Goal: Find specific page/section: Find specific page/section

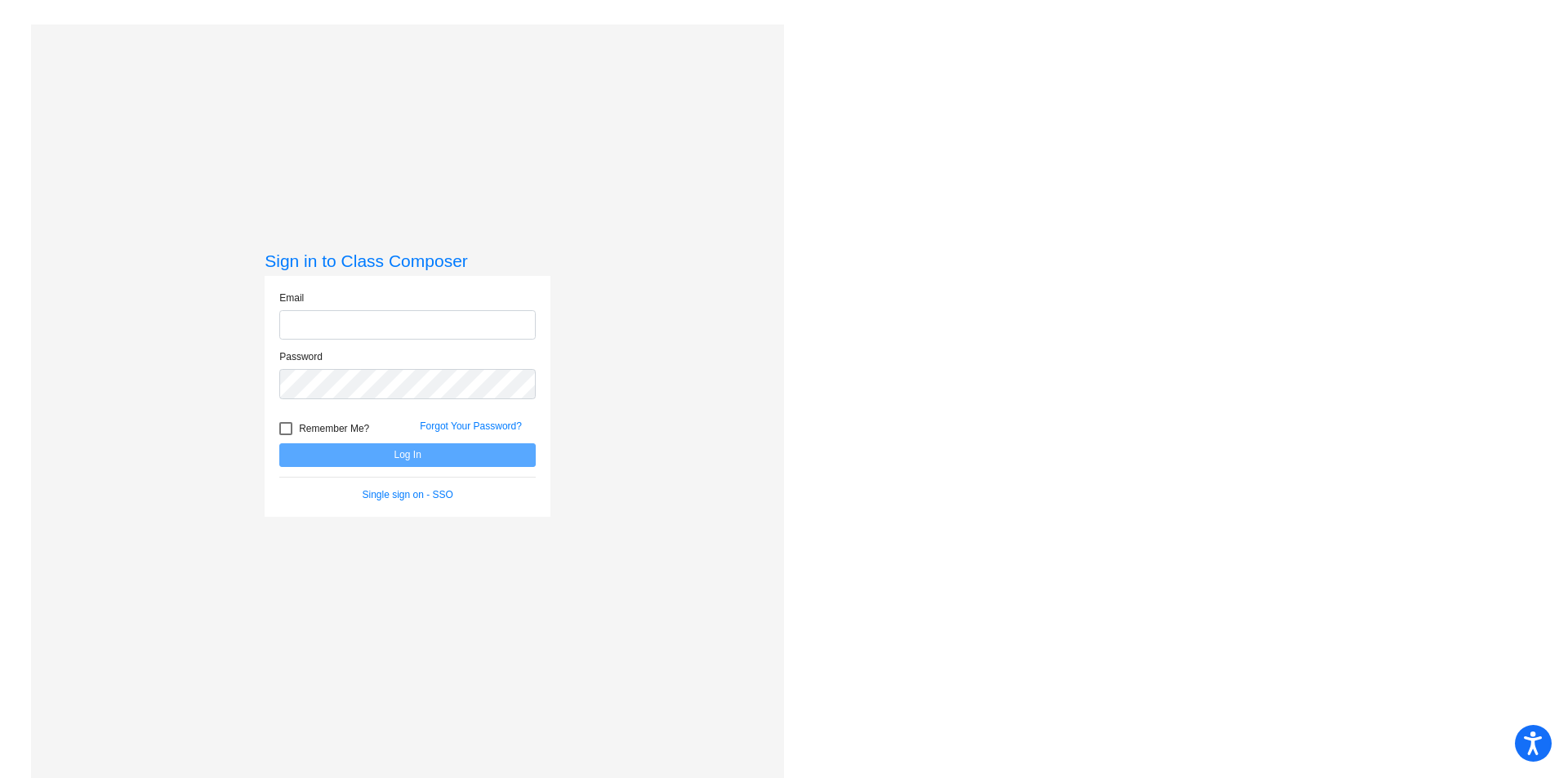
type input "[PERSON_NAME][EMAIL_ADDRESS][PERSON_NAME][DOMAIN_NAME]"
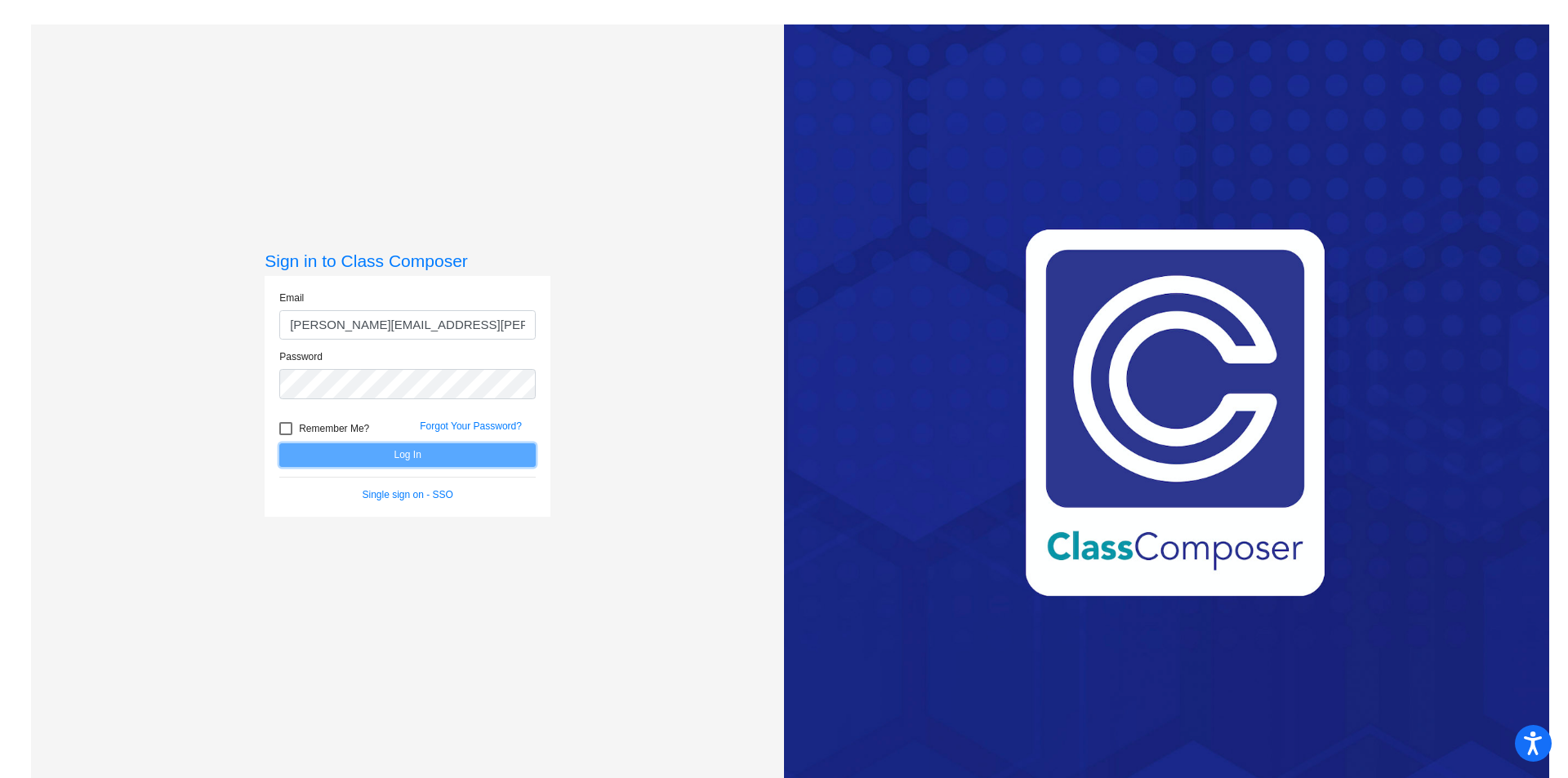
click at [375, 450] on button "Log In" at bounding box center [408, 456] width 257 height 24
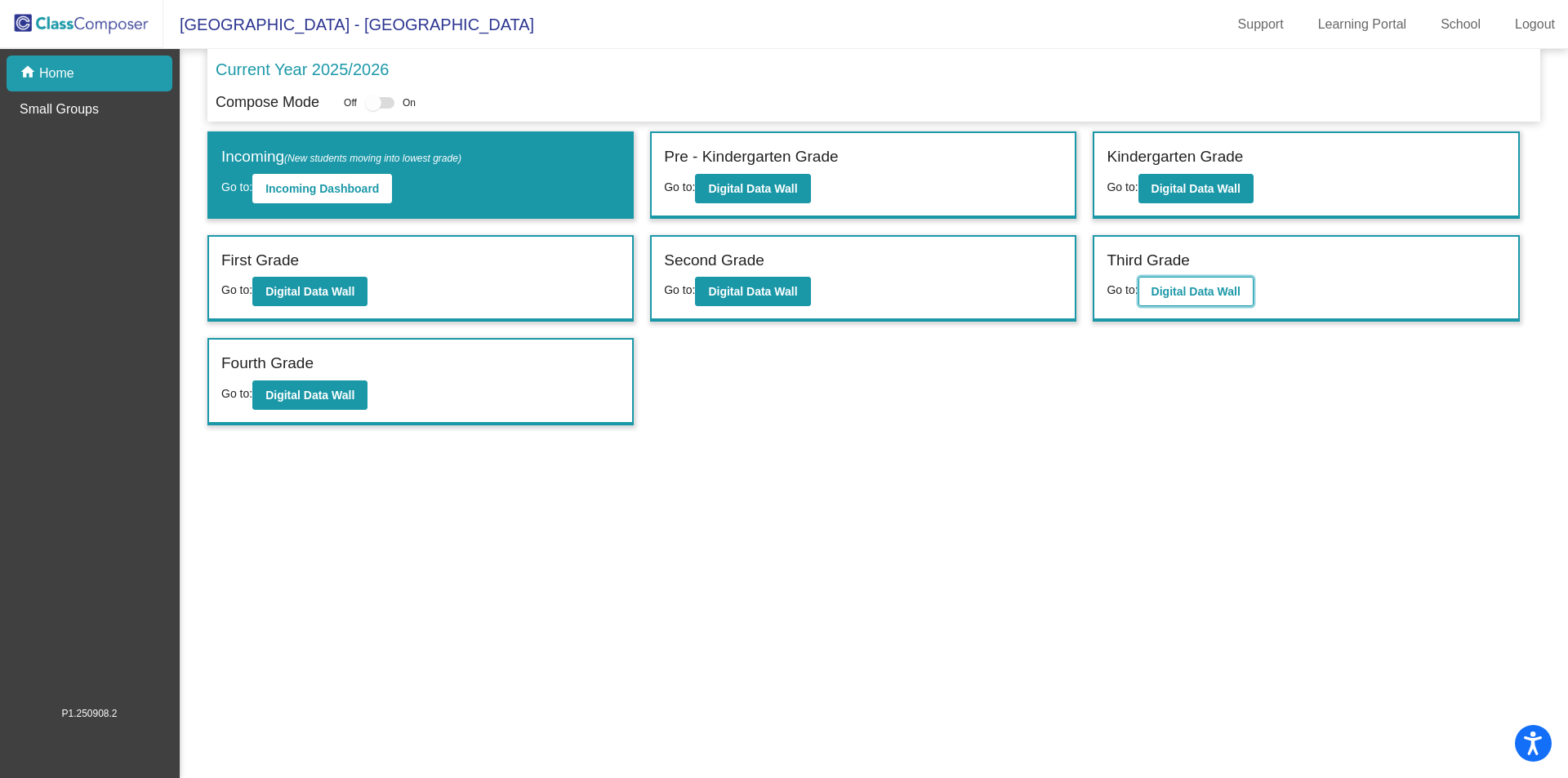
click at [1190, 280] on button "Digital Data Wall" at bounding box center [1197, 292] width 116 height 29
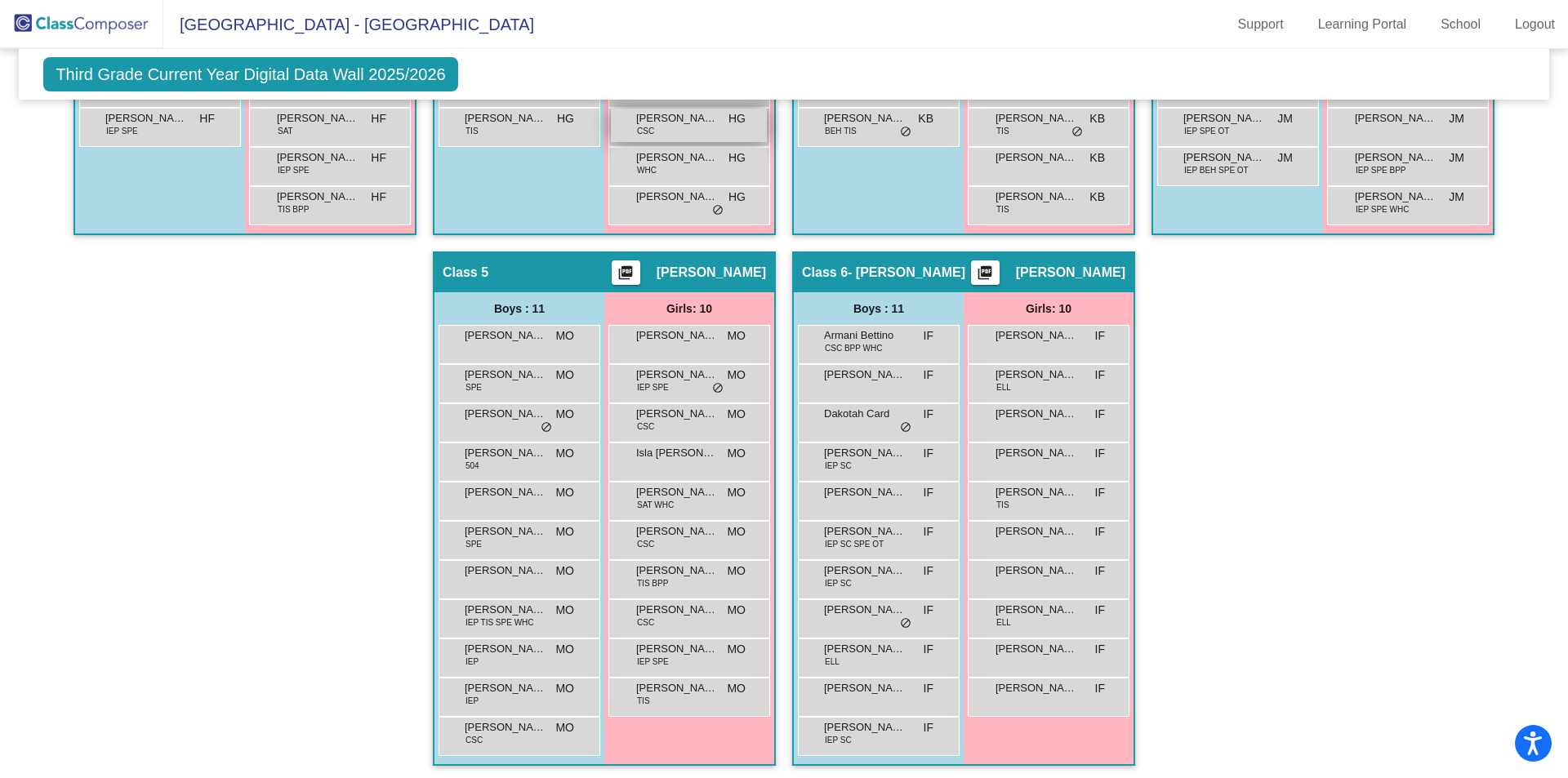
scroll to position [752, 0]
